Goal: Transaction & Acquisition: Book appointment/travel/reservation

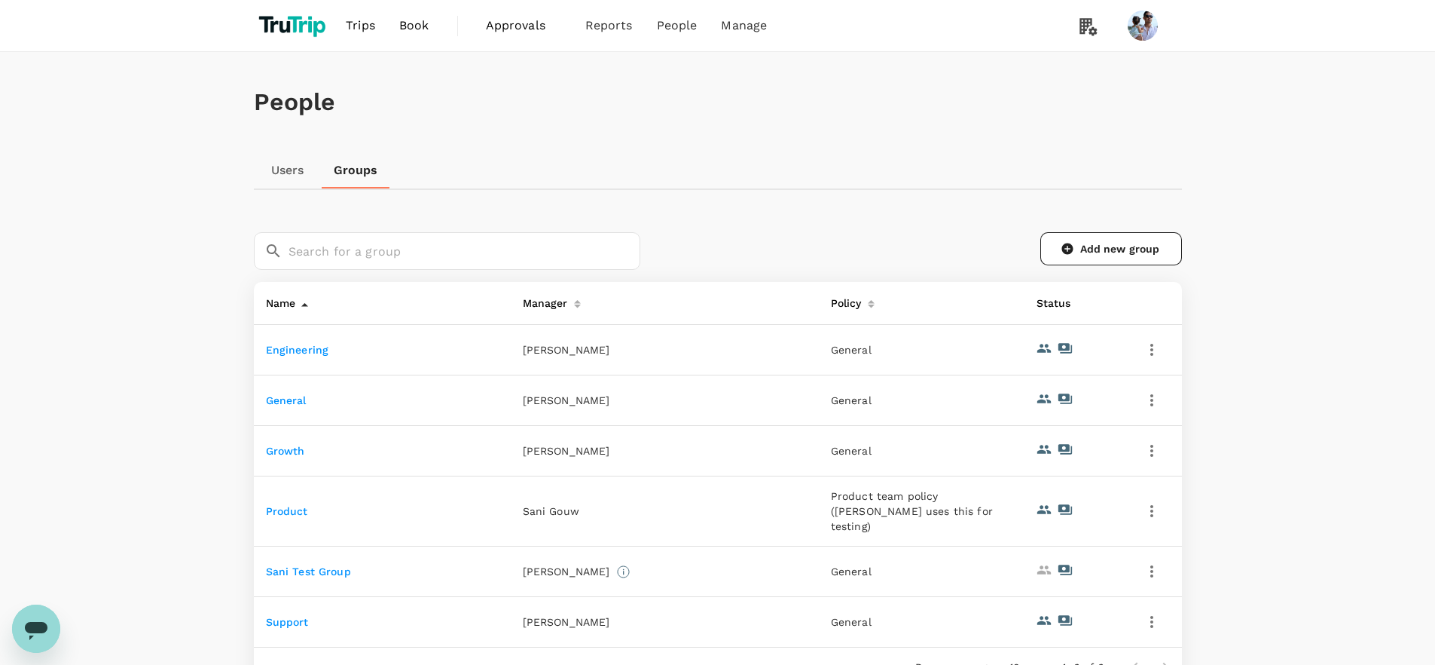
click at [329, 212] on div "People Users Groups ​ ​ Add new group Name Manager Policy Status Engineering Hu…" at bounding box center [718, 405] width 964 height 707
click at [287, 170] on link "Users" at bounding box center [288, 170] width 68 height 36
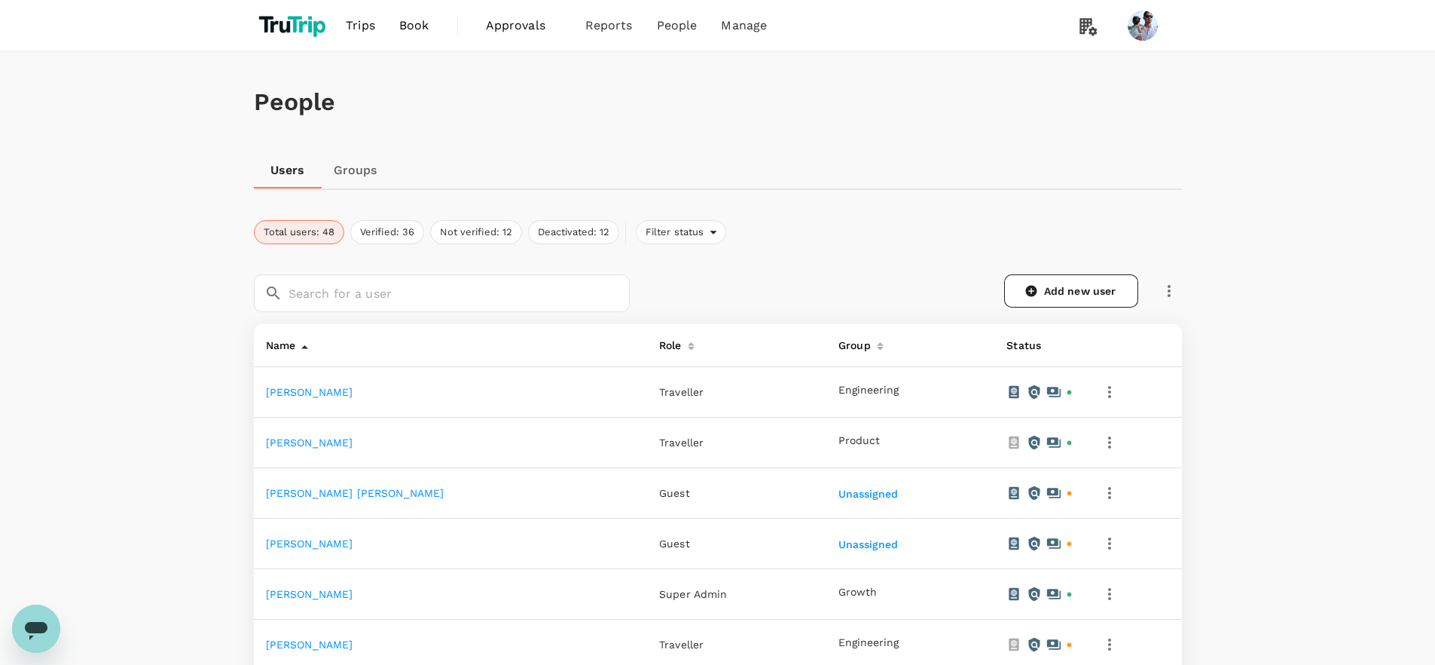
click at [350, 170] on link "Groups" at bounding box center [356, 170] width 68 height 36
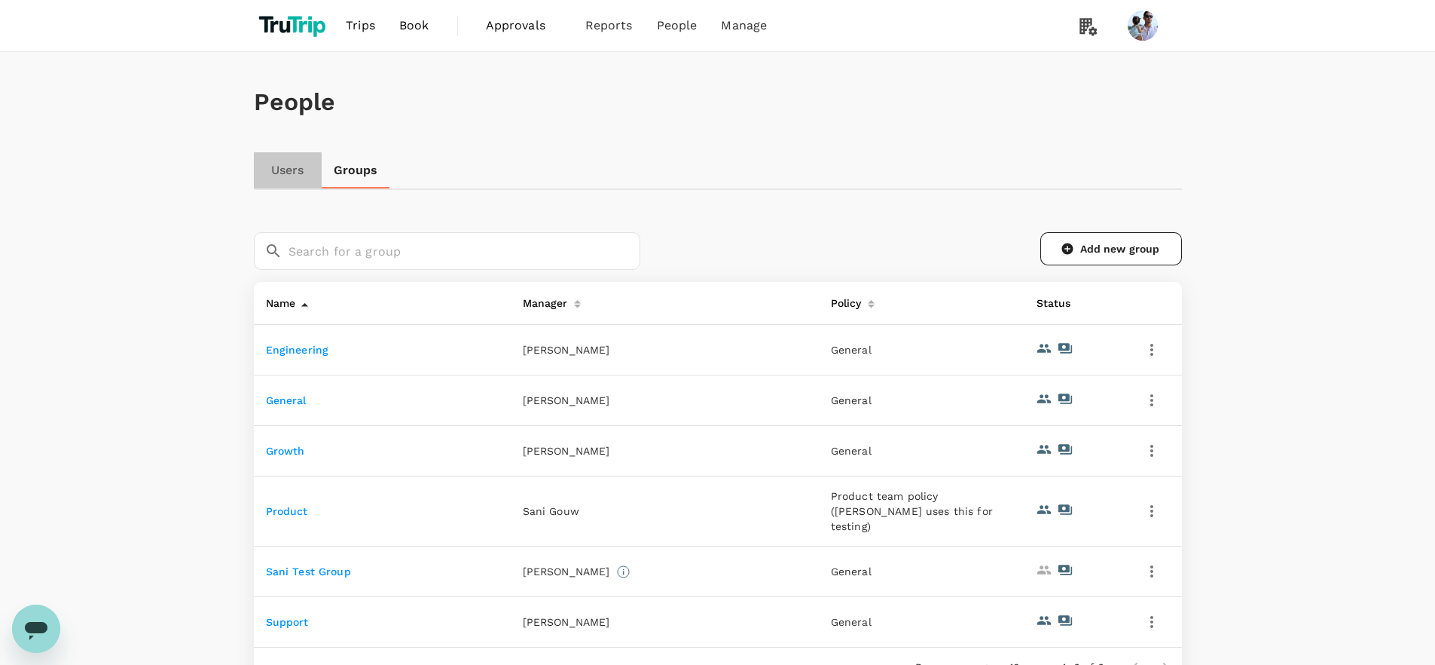
click at [286, 167] on link "Users" at bounding box center [288, 170] width 68 height 36
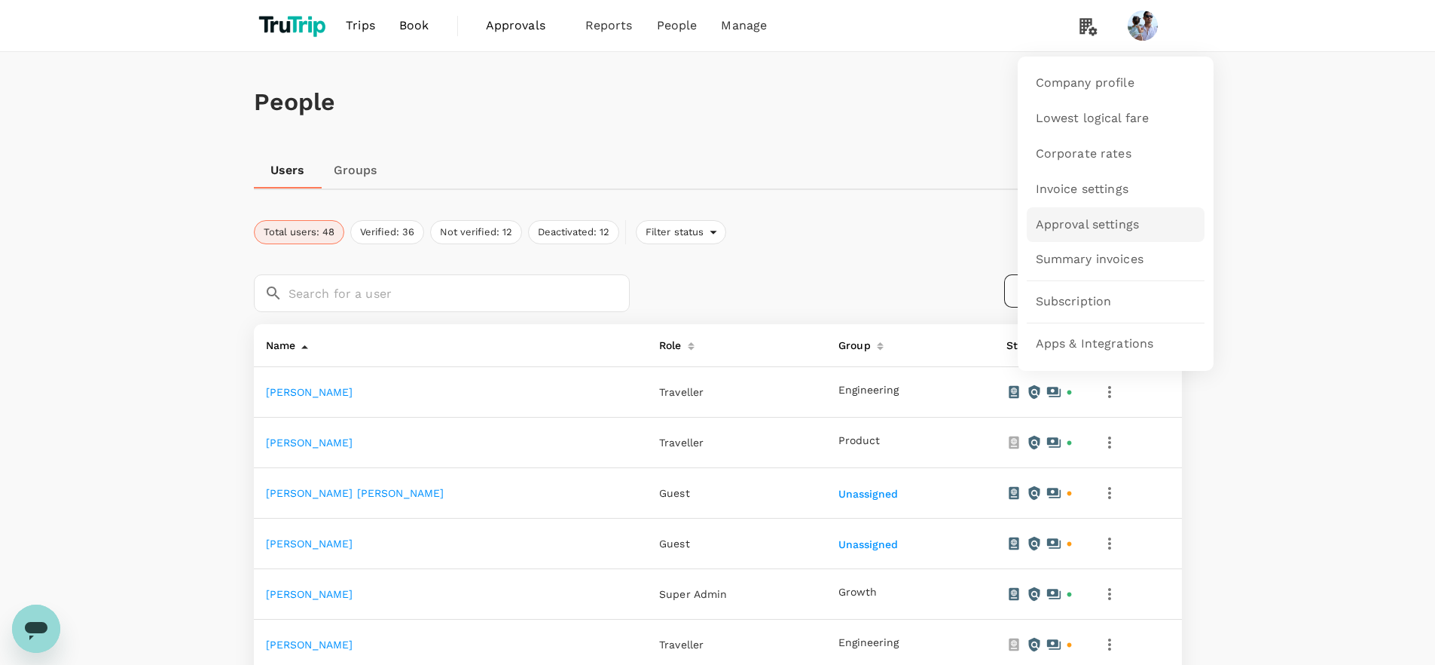
click at [1101, 221] on span "Approval settings" at bounding box center [1088, 224] width 104 height 17
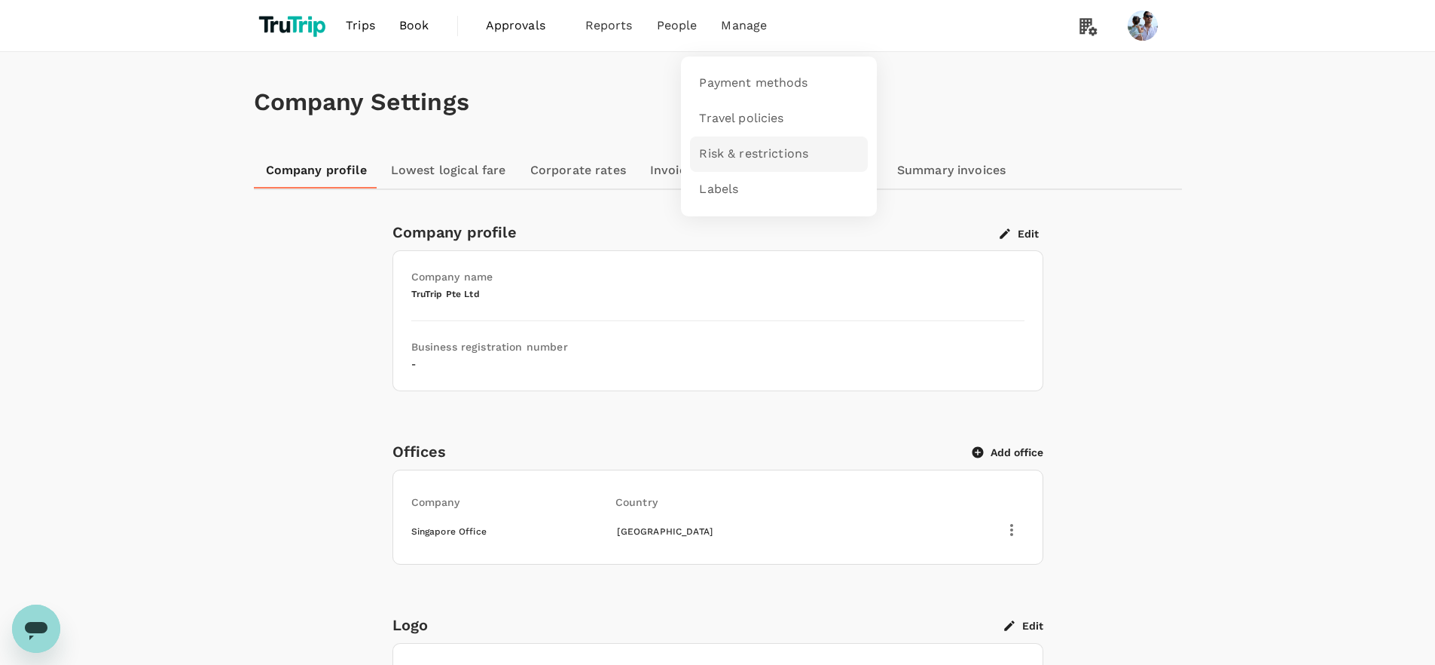
click at [757, 150] on span "Risk & restrictions" at bounding box center [753, 153] width 109 height 17
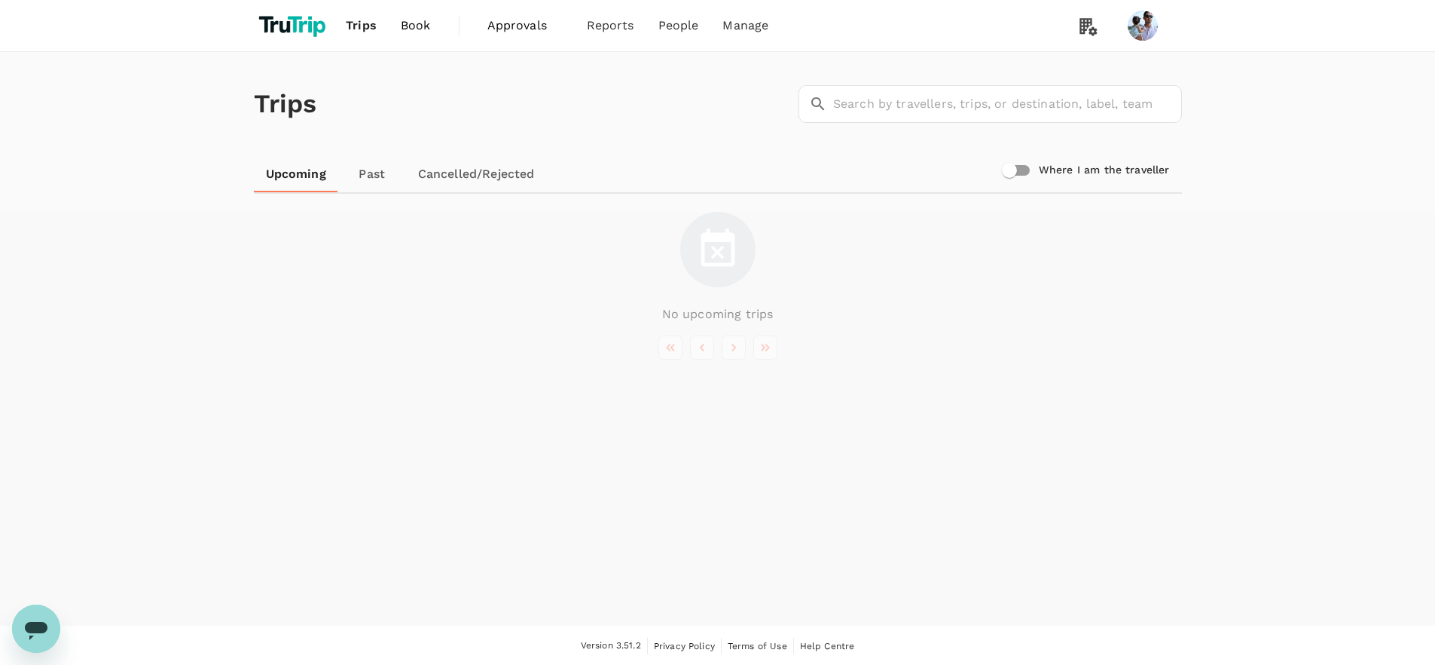
drag, startPoint x: 408, startPoint y: 253, endPoint x: 403, endPoint y: 243, distance: 10.8
click at [406, 241] on div "No upcoming trips" at bounding box center [718, 268] width 928 height 112
click at [366, 170] on link "Past" at bounding box center [372, 174] width 68 height 36
click at [299, 179] on link "Upcoming" at bounding box center [296, 174] width 84 height 36
click at [341, 178] on link "Past" at bounding box center [372, 174] width 68 height 36
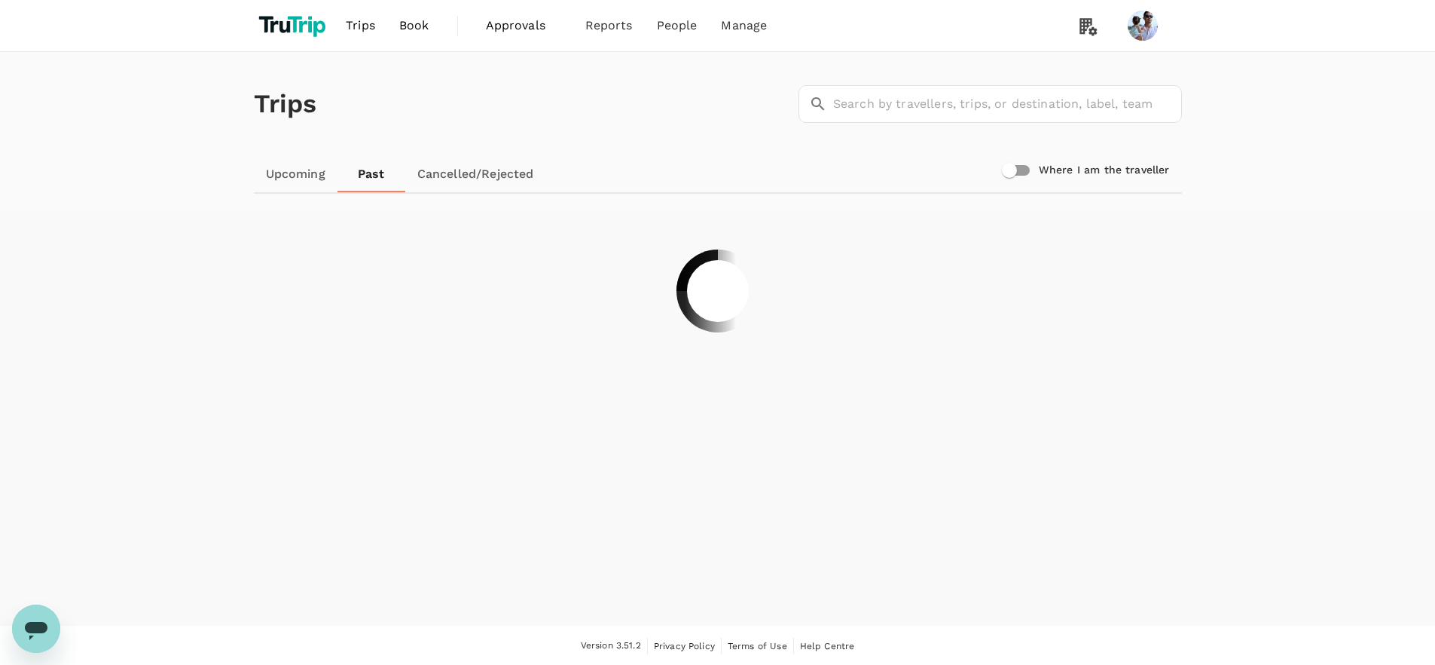
click at [350, 174] on link "Past" at bounding box center [372, 174] width 68 height 36
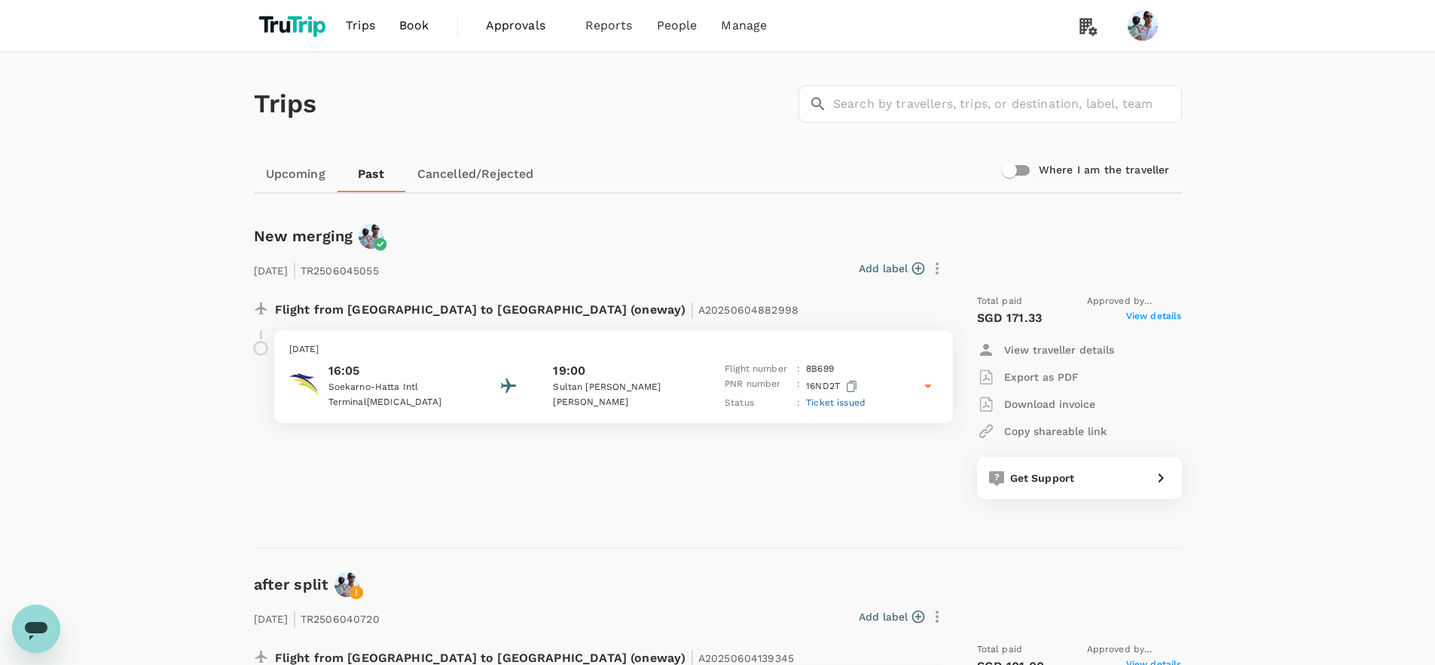
drag, startPoint x: 1039, startPoint y: 164, endPoint x: 1147, endPoint y: 167, distance: 107.8
click at [1147, 167] on label "Where I am the traveller" at bounding box center [1082, 170] width 175 height 29
click at [1053, 167] on input "Where I am the traveller" at bounding box center [1010, 170] width 86 height 29
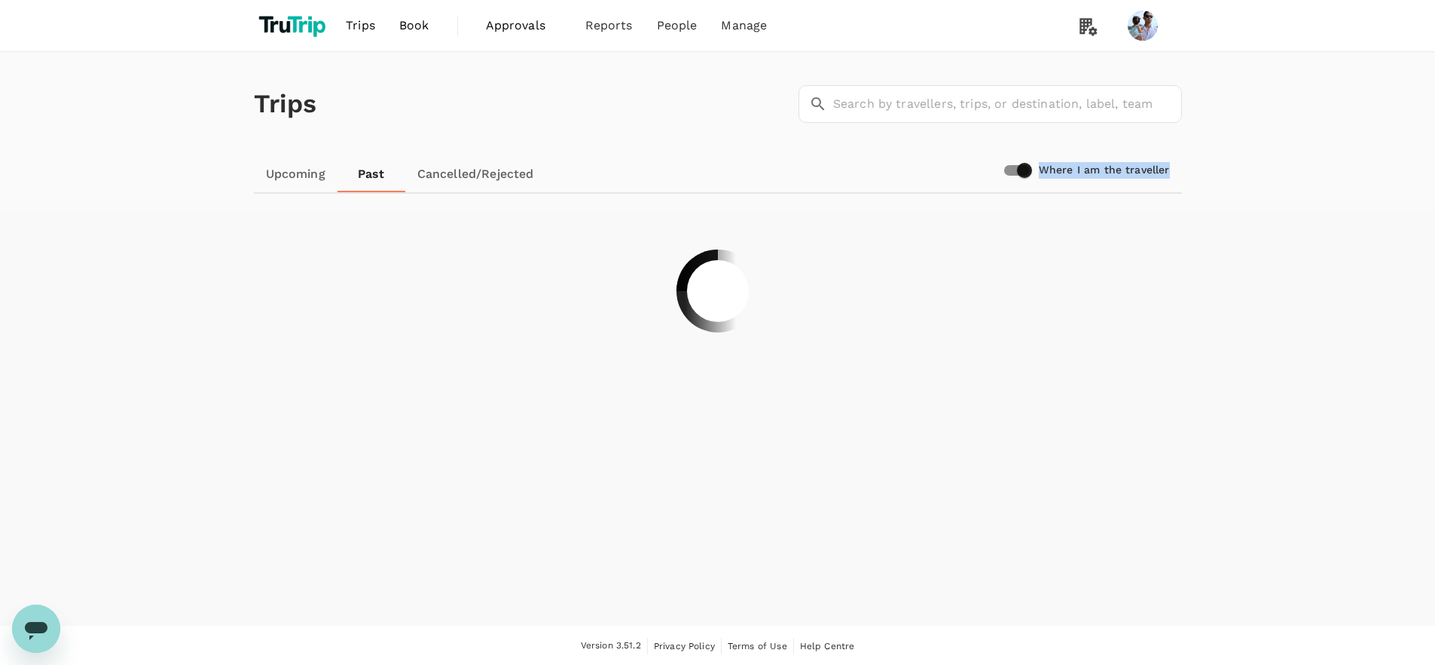
drag, startPoint x: 1215, startPoint y: 176, endPoint x: 1082, endPoint y: 182, distance: 132.8
click at [1082, 182] on div "Trips ​ ​ Upcoming Past Cancelled/Rejected Where I am the traveller" at bounding box center [717, 132] width 1435 height 160
click at [1019, 161] on input "Where I am the traveller" at bounding box center [1025, 170] width 86 height 29
checkbox input "false"
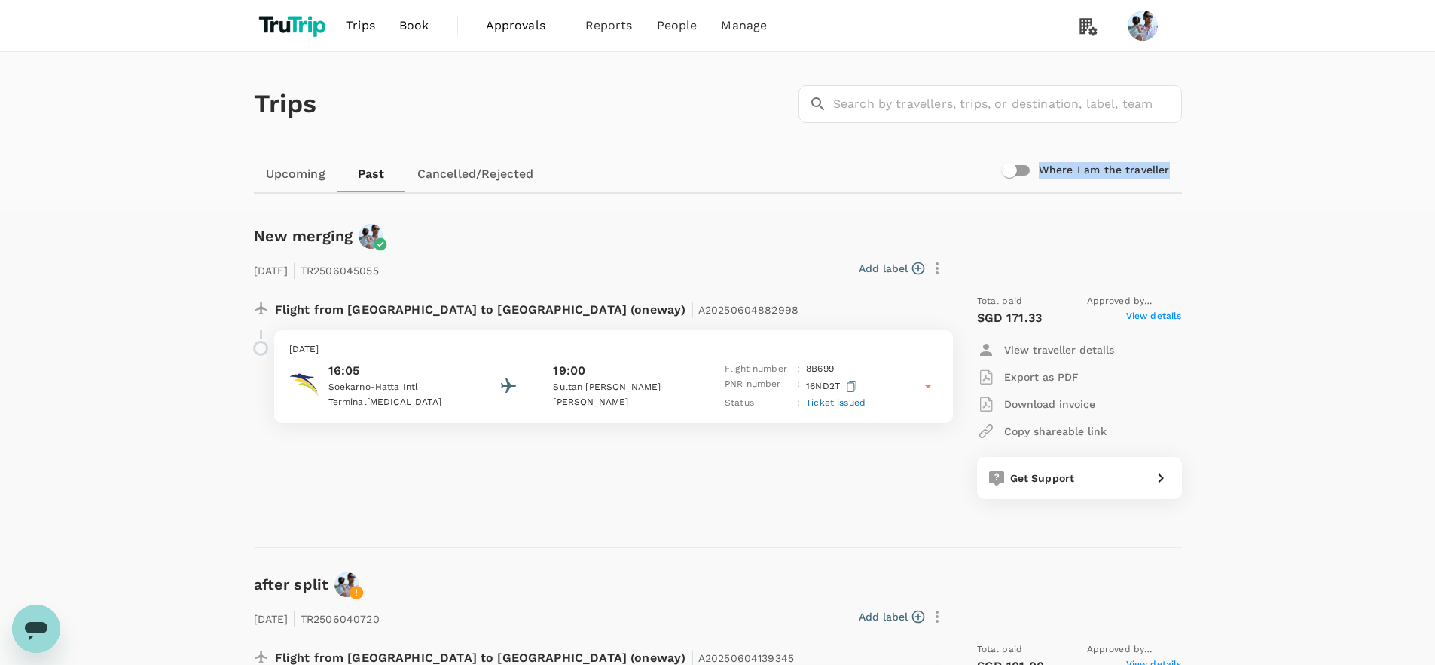
click at [424, 27] on span "Book" at bounding box center [414, 26] width 30 height 18
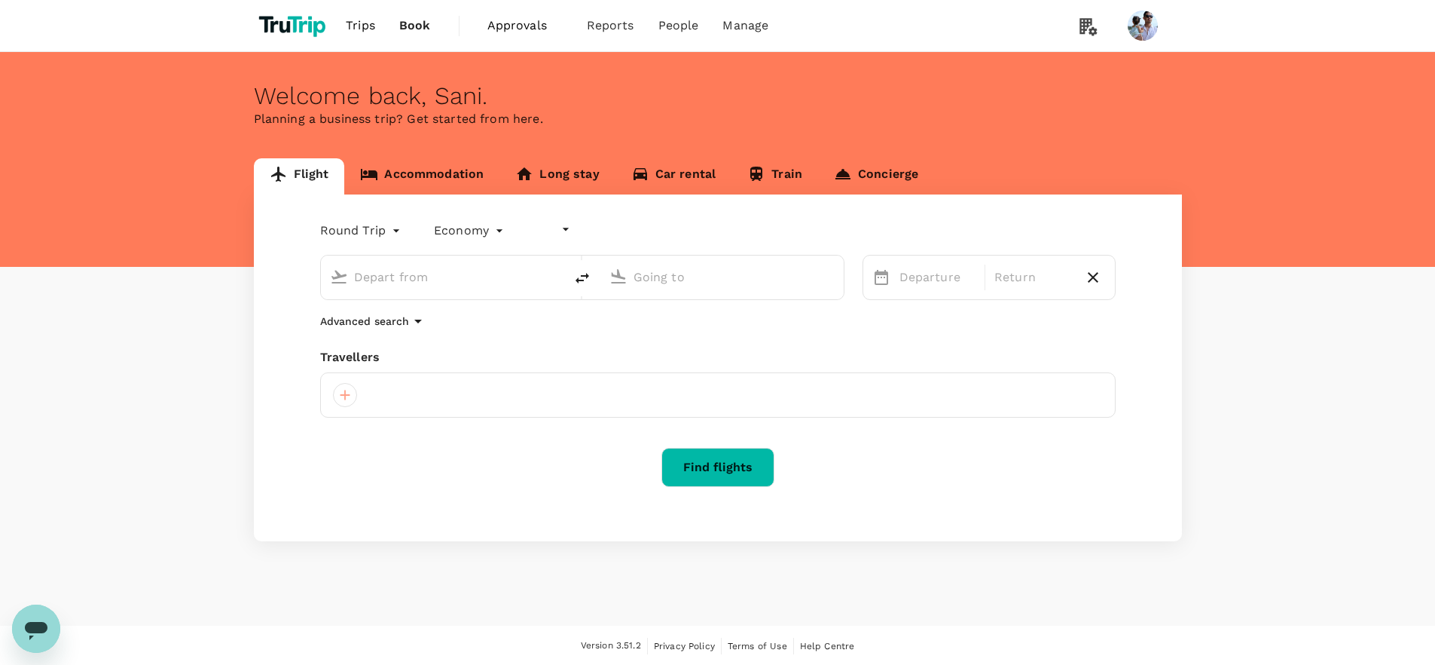
type input "undefined, undefined (any)"
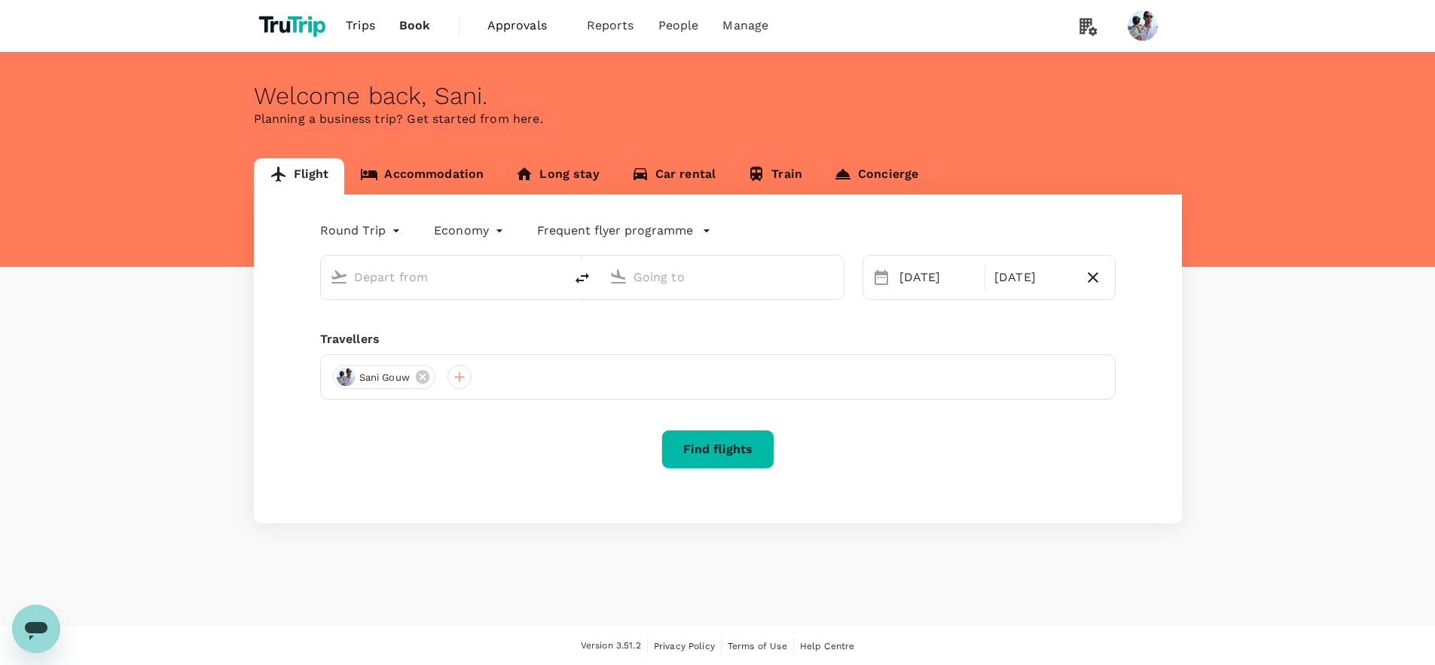
type input "Kuala Lumpur, Malaysia (any)"
type input "Penang, Malaysia (any)"
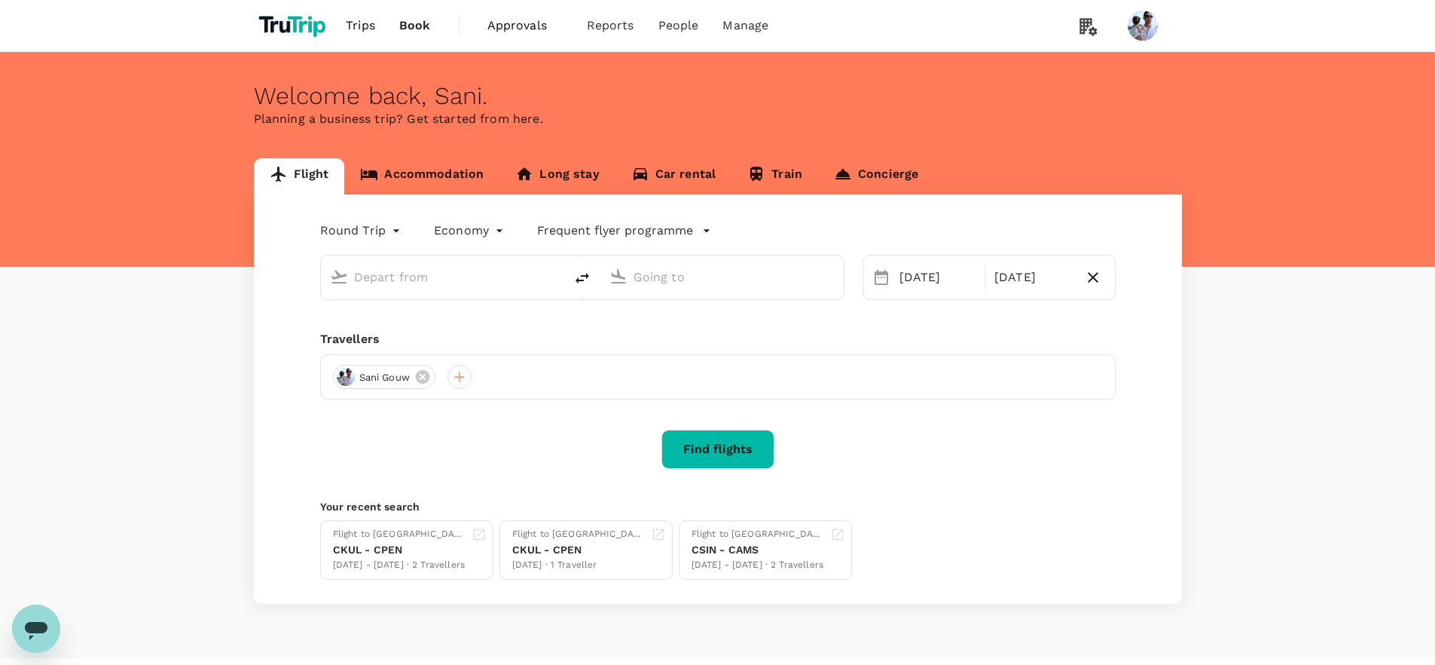
type input "Kuala Lumpur, Malaysia (any)"
type input "Penang, Malaysia (any)"
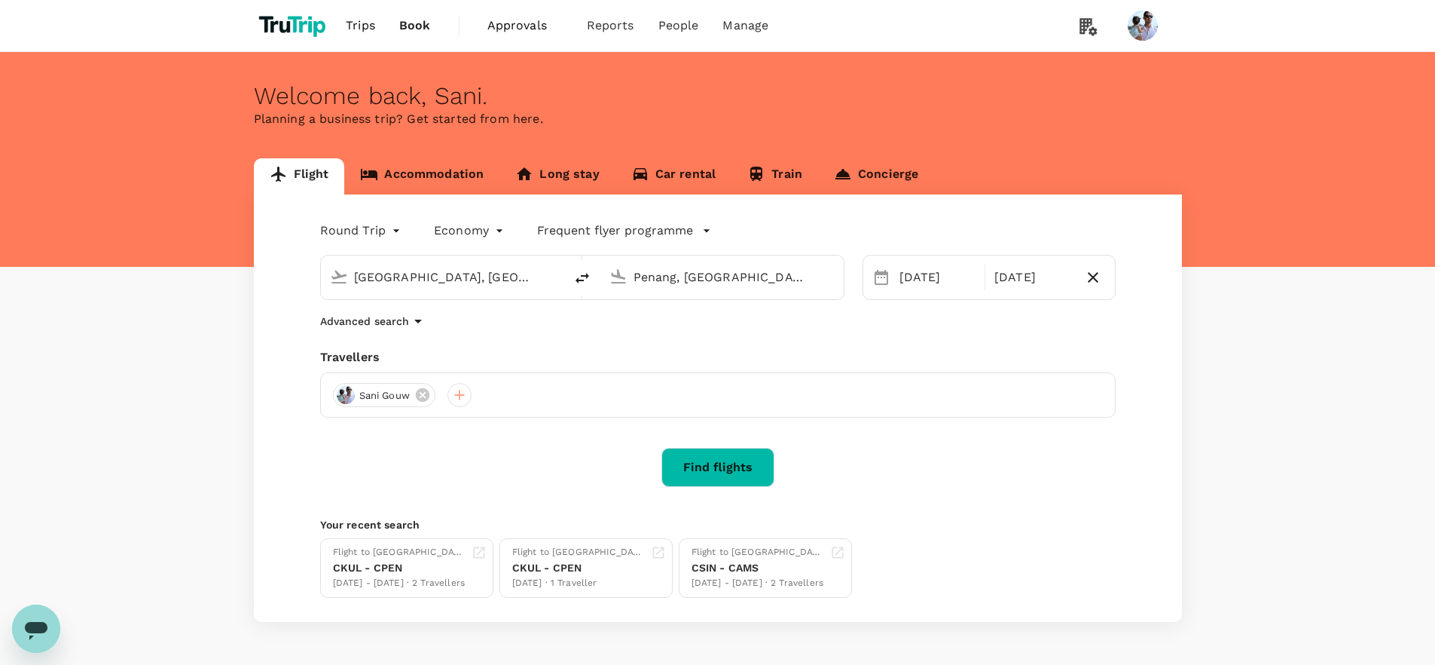
click at [360, 24] on span "Trips" at bounding box center [360, 26] width 29 height 18
